Goal: Transaction & Acquisition: Purchase product/service

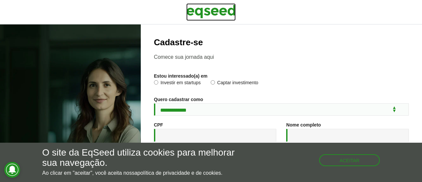
click at [196, 12] on img at bounding box center [210, 11] width 49 height 16
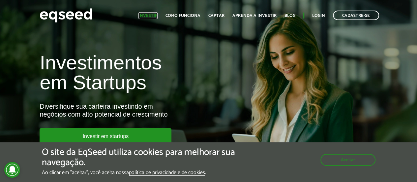
click at [150, 15] on link "Investir" at bounding box center [147, 16] width 19 height 4
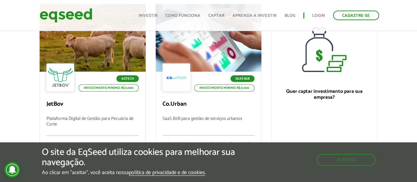
scroll to position [66, 0]
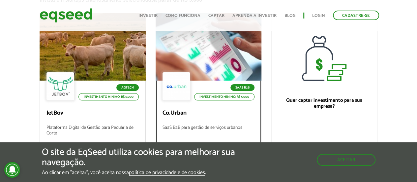
click at [207, 52] on div at bounding box center [208, 46] width 127 height 81
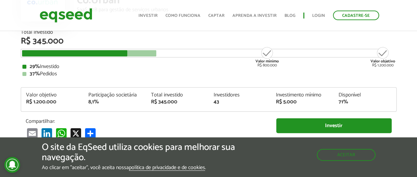
scroll to position [66, 0]
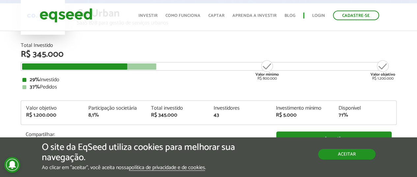
click at [360, 154] on button "Aceitar" at bounding box center [346, 154] width 57 height 11
